Goal: Task Accomplishment & Management: Complete application form

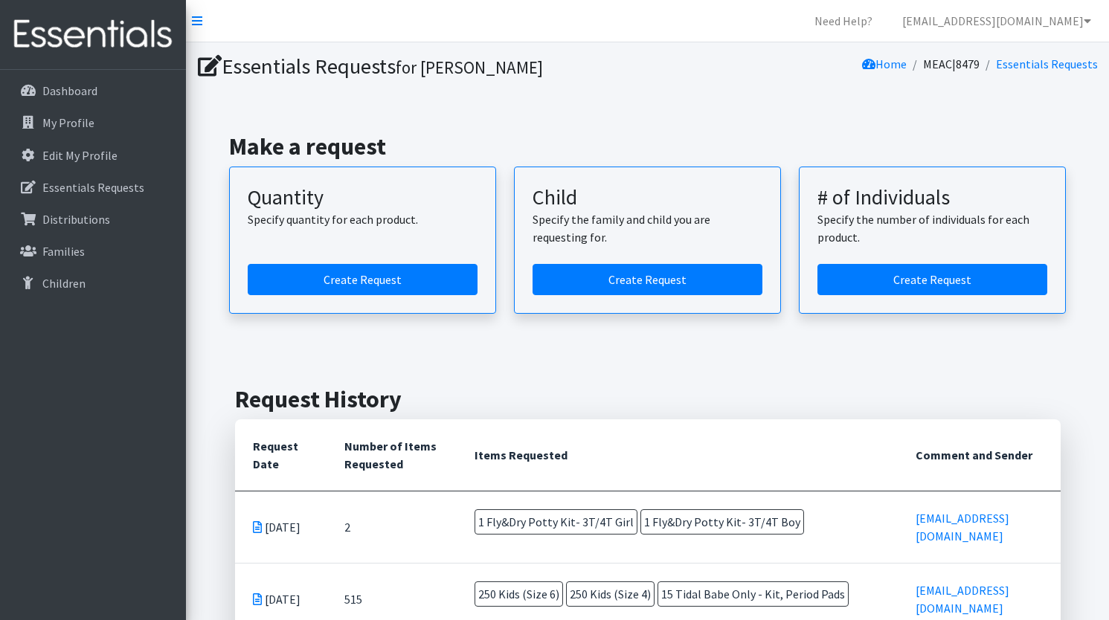
click at [399, 67] on h1 "Essentials Requests for [PERSON_NAME]" at bounding box center [420, 67] width 445 height 26
click at [399, 68] on h1 "Essentials Requests for [PERSON_NAME]" at bounding box center [420, 67] width 445 height 26
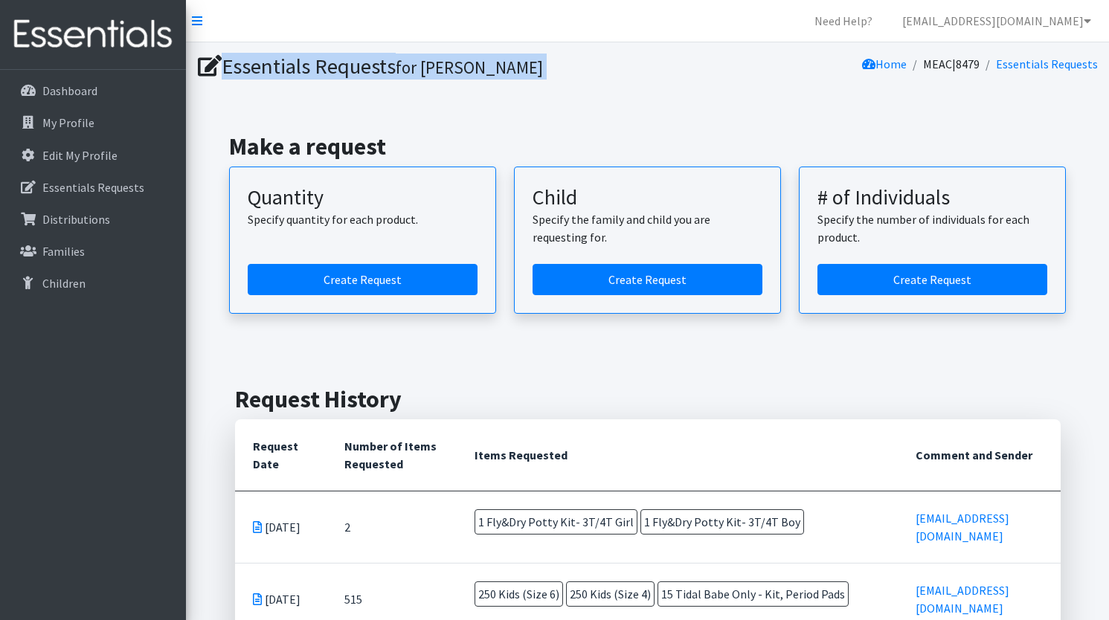
click at [399, 68] on h1 "Essentials Requests for [PERSON_NAME]" at bounding box center [420, 67] width 445 height 26
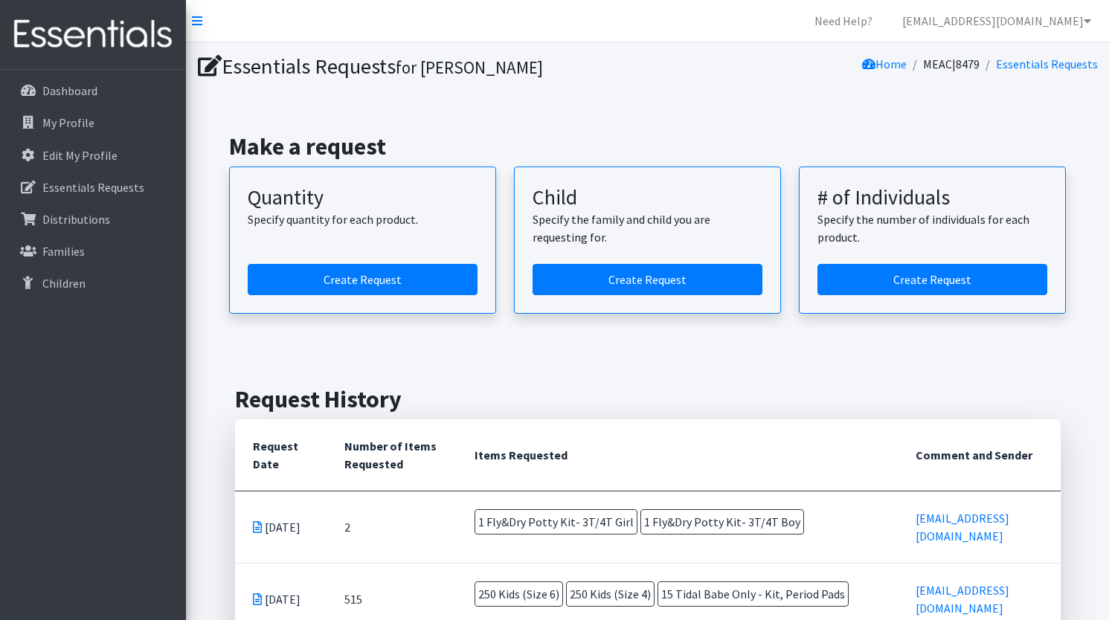
click at [428, 72] on small "for [PERSON_NAME]" at bounding box center [469, 68] width 147 height 22
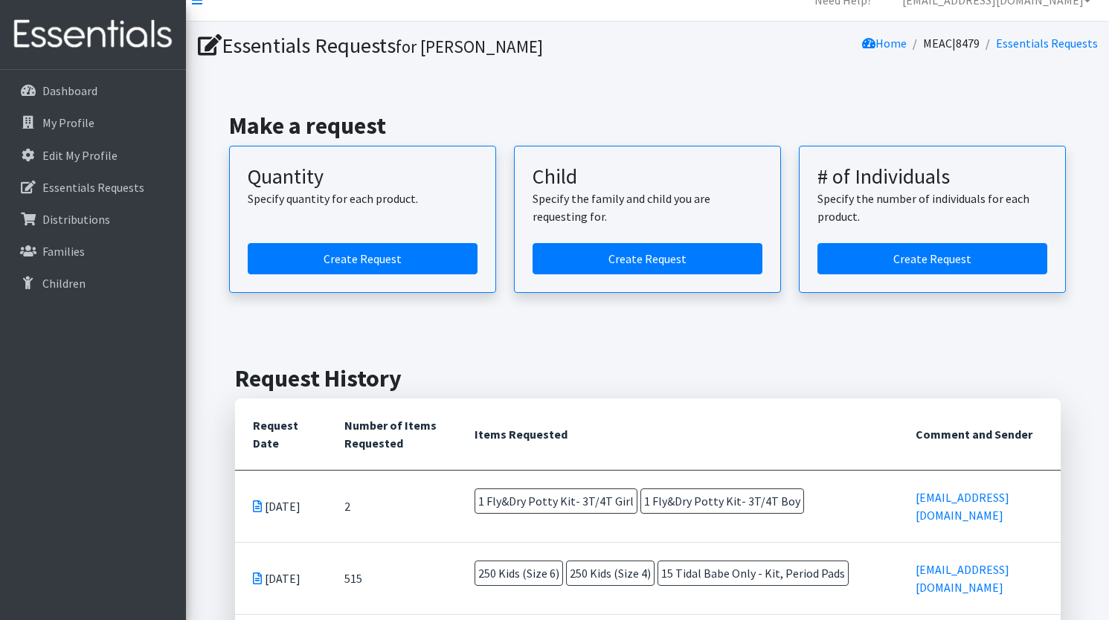
click at [443, 46] on small "for [PERSON_NAME]" at bounding box center [469, 47] width 147 height 22
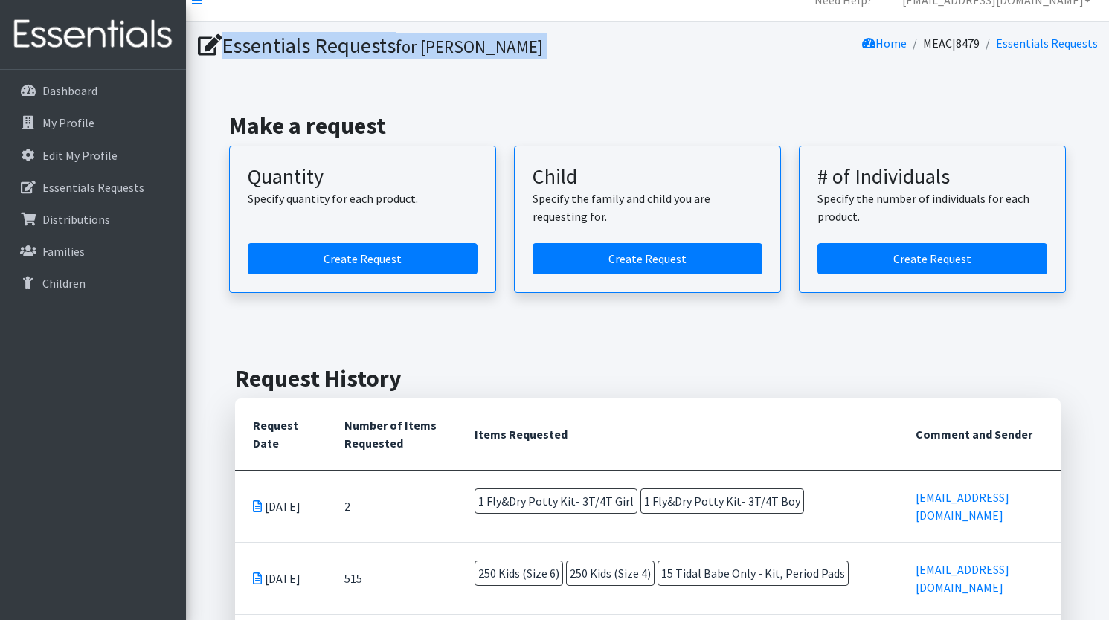
click at [443, 46] on small "for [PERSON_NAME]" at bounding box center [469, 47] width 147 height 22
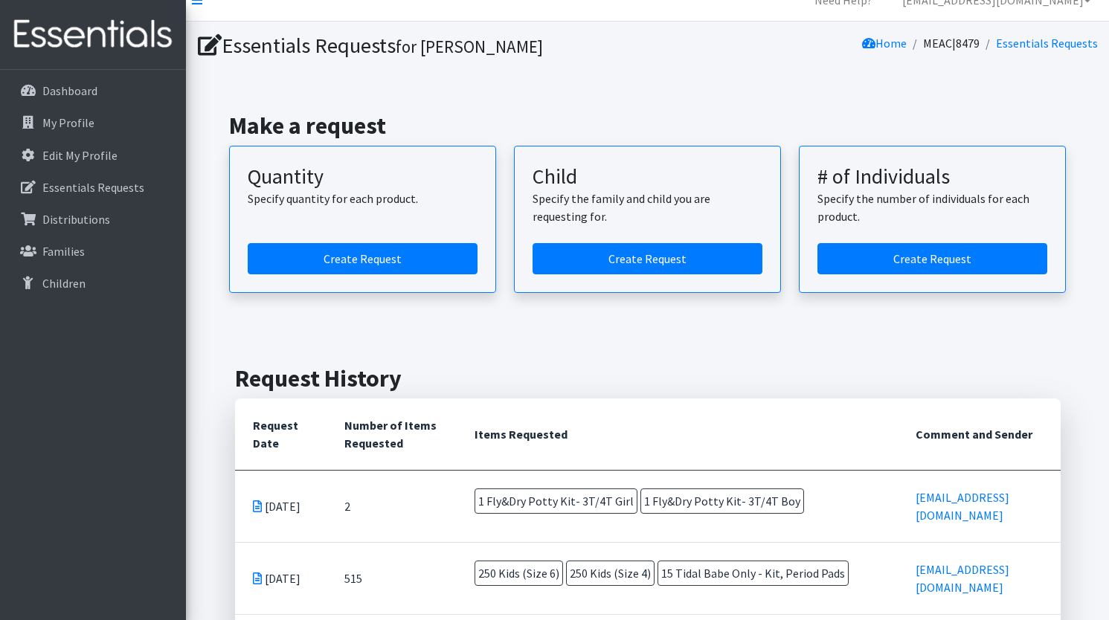
scroll to position [0, 0]
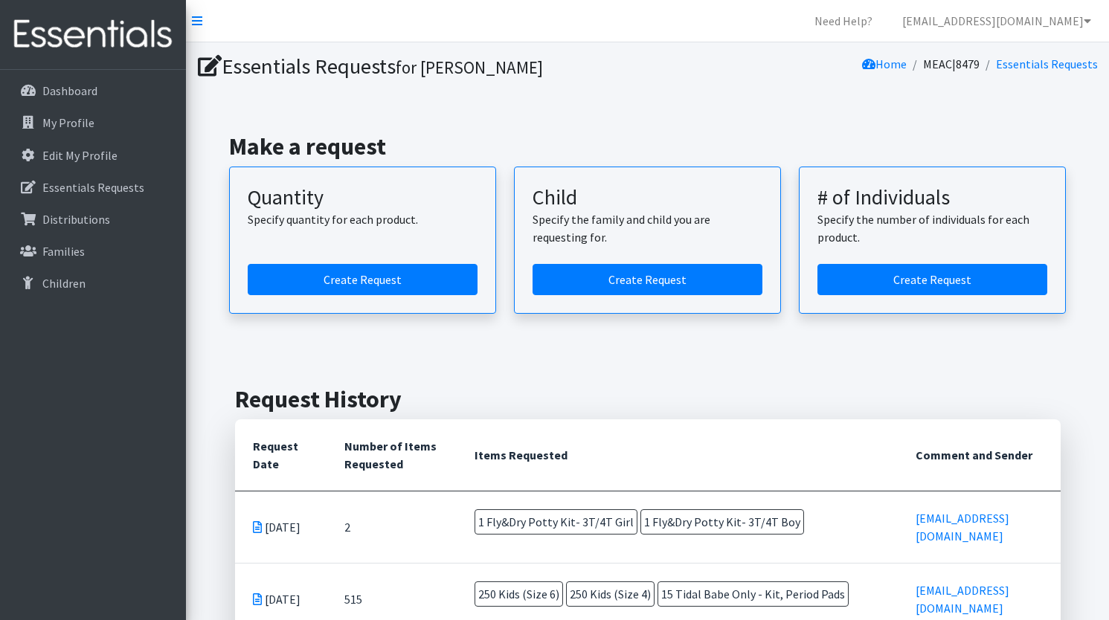
click at [451, 114] on div "Make a request Quantity Specify quantity for each product. Create Request Child…" at bounding box center [647, 223] width 911 height 253
click at [451, 109] on div "Make a request Quantity Specify quantity for each product. Create Request Child…" at bounding box center [647, 223] width 911 height 253
click at [354, 134] on h2 "Make a request" at bounding box center [647, 146] width 837 height 28
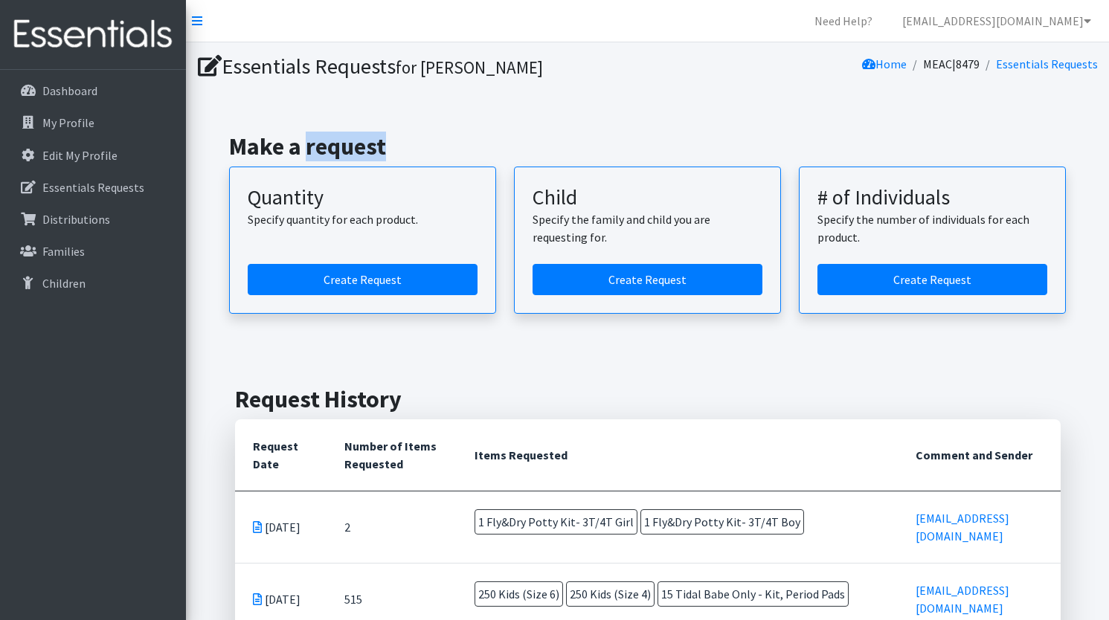
click at [354, 134] on h2 "Make a request" at bounding box center [647, 146] width 837 height 28
click at [354, 133] on h2 "Make a request" at bounding box center [647, 146] width 837 height 28
click at [370, 110] on div "Make a request Quantity Specify quantity for each product. Create Request Child…" at bounding box center [647, 223] width 911 height 253
